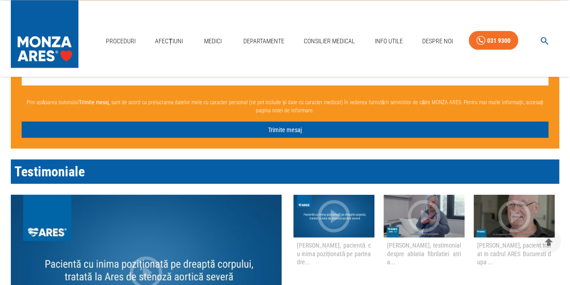
scroll to position [829, 0]
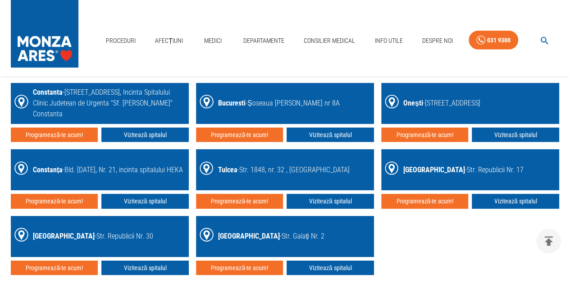
scroll to position [1380, 0]
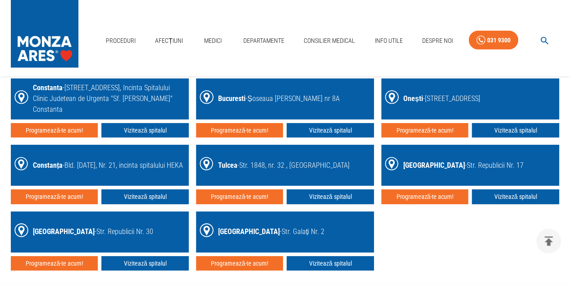
click at [284, 232] on div "Cluj Napoca - Str. Galați Nr. 2" at bounding box center [271, 231] width 106 height 11
click at [312, 265] on link "Vizitează spitalul" at bounding box center [330, 263] width 87 height 15
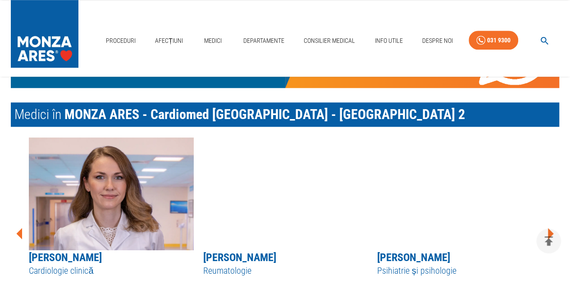
scroll to position [415, 0]
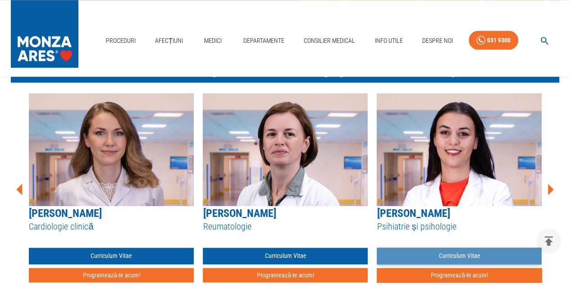
click at [461, 256] on link "Curriculum Vitae" at bounding box center [459, 255] width 165 height 17
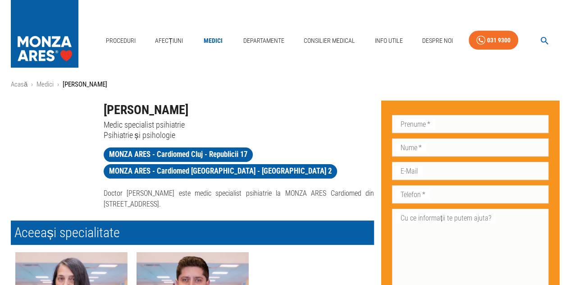
scroll to position [9, 0]
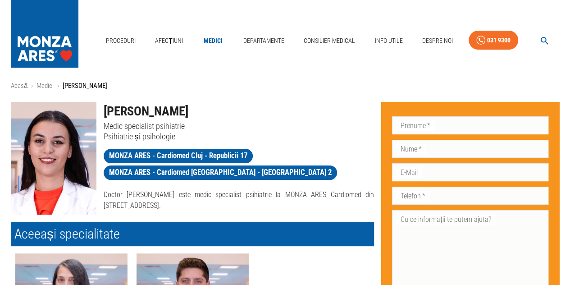
drag, startPoint x: 103, startPoint y: 110, endPoint x: 212, endPoint y: 116, distance: 109.2
click at [212, 116] on div "Dr. Cătălina Petrașcu Medic specialist psihiatrie Psihiatrie și psihologie" at bounding box center [235, 118] width 278 height 47
copy h1 "Dr. Cătălina Petrașcu"
click at [260, 38] on link "Departamente" at bounding box center [264, 41] width 48 height 18
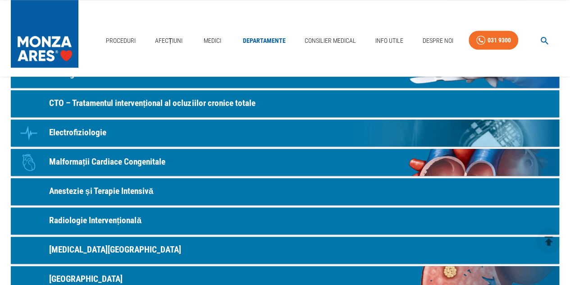
scroll to position [278, 0]
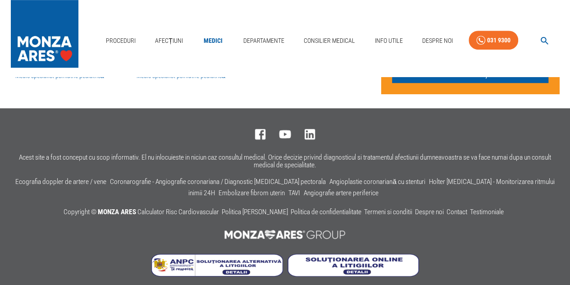
scroll to position [9, 0]
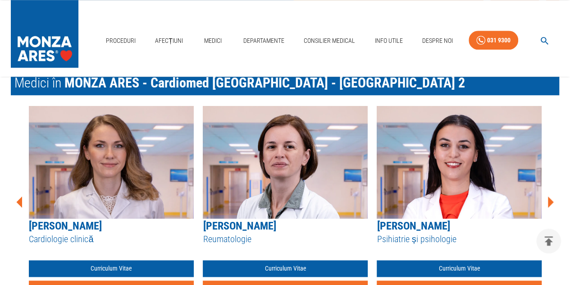
scroll to position [400, 0]
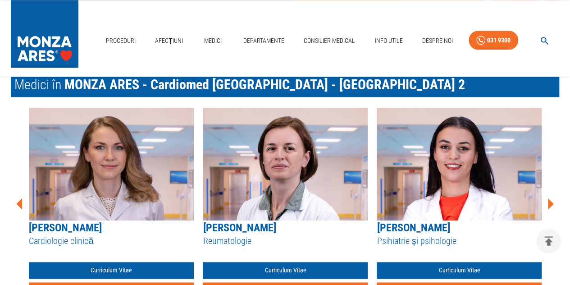
click at [548, 203] on icon at bounding box center [551, 203] width 6 height 11
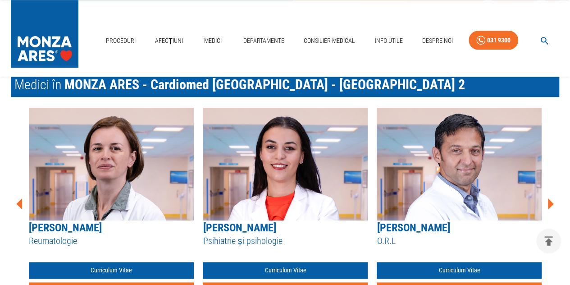
click at [548, 203] on icon at bounding box center [551, 203] width 6 height 11
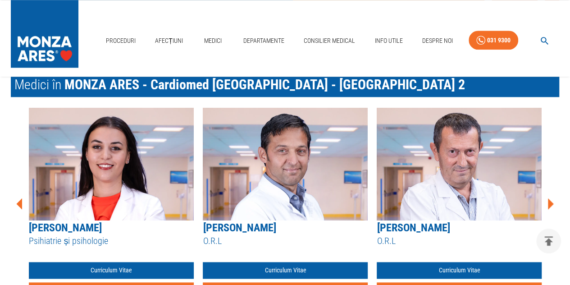
click at [550, 203] on icon at bounding box center [551, 203] width 6 height 11
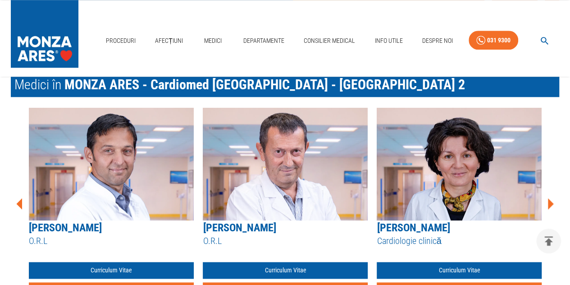
click at [550, 203] on icon at bounding box center [551, 203] width 6 height 11
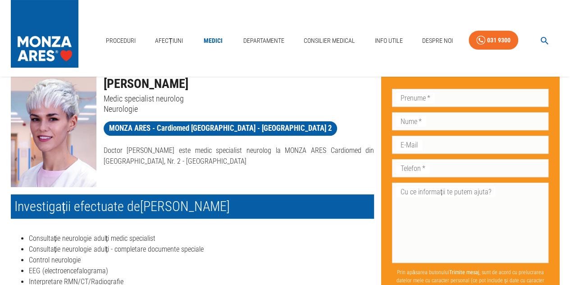
scroll to position [14, 0]
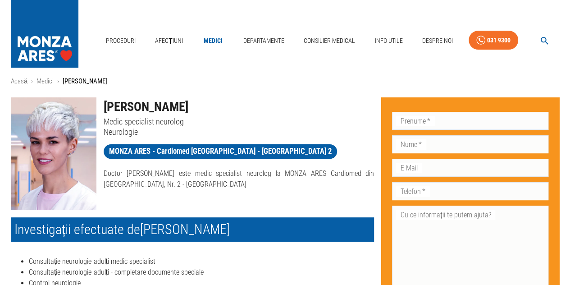
drag, startPoint x: 212, startPoint y: 108, endPoint x: 103, endPoint y: 99, distance: 109.0
click at [104, 99] on h1 "[PERSON_NAME]" at bounding box center [239, 106] width 271 height 19
copy h1 "[PERSON_NAME]"
